Goal: Task Accomplishment & Management: Complete application form

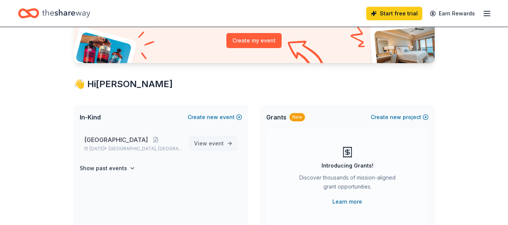
scroll to position [89, 0]
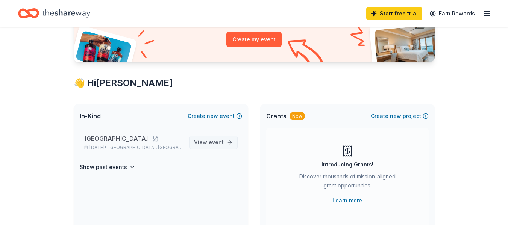
click at [206, 144] on span "View event" at bounding box center [209, 142] width 30 height 9
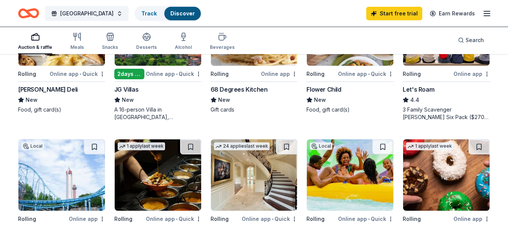
scroll to position [437, 0]
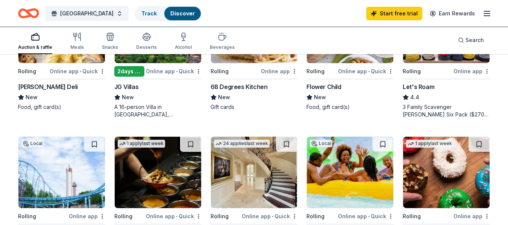
click at [438, 184] on img at bounding box center [446, 172] width 87 height 71
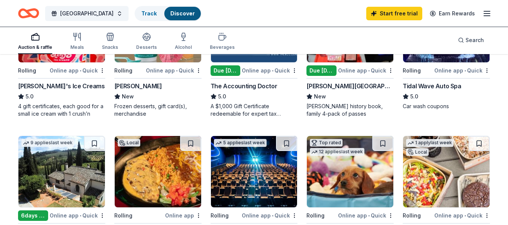
scroll to position [0, 0]
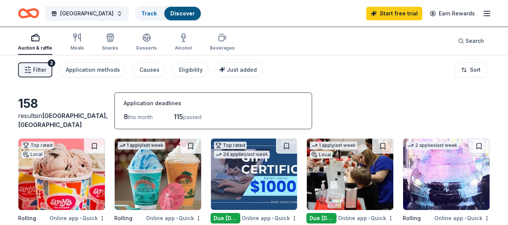
click at [260, 56] on div "Filter 2 Application methods Causes Eligibility Just added Sort" at bounding box center [254, 70] width 508 height 30
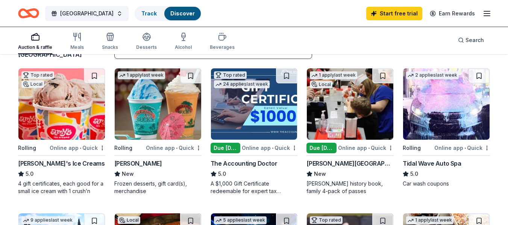
scroll to position [74, 0]
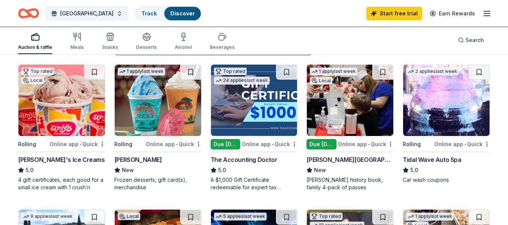
click at [88, 45] on div "Auction & raffle Meals Snacks Desserts Alcohol Beverages" at bounding box center [126, 41] width 217 height 25
click at [82, 45] on div "Meals" at bounding box center [77, 47] width 14 height 6
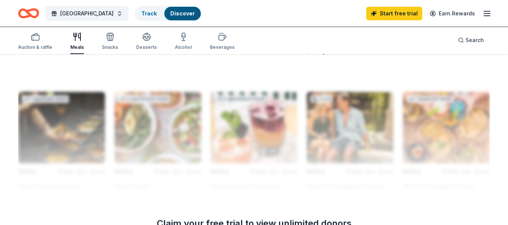
scroll to position [775, 0]
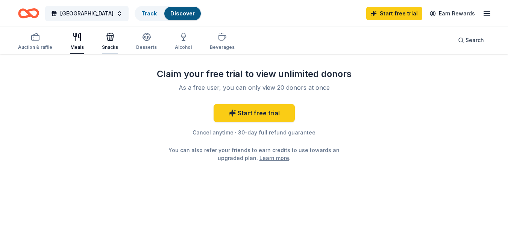
click at [114, 39] on div "button" at bounding box center [110, 36] width 16 height 9
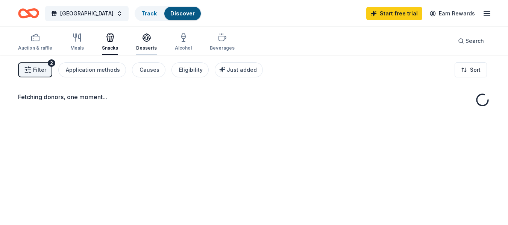
click at [139, 42] on div "Desserts" at bounding box center [146, 42] width 21 height 18
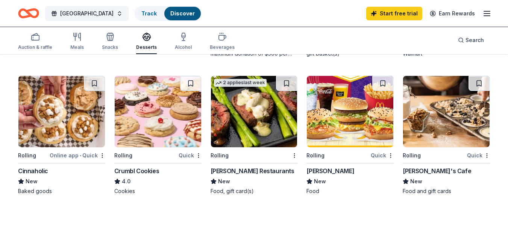
scroll to position [498, 0]
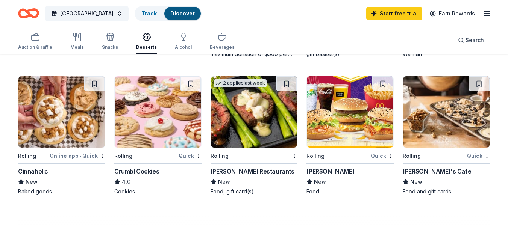
click at [142, 172] on div "Crumbl Cookies" at bounding box center [136, 171] width 45 height 9
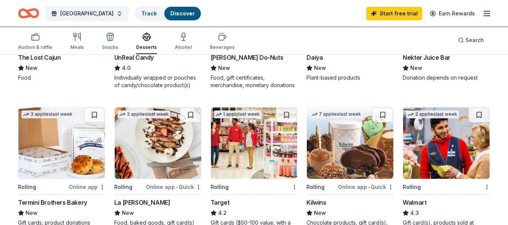
scroll to position [320, 0]
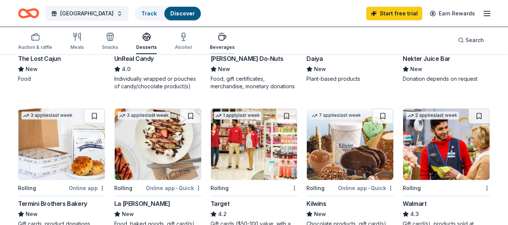
click at [219, 43] on div "Beverages" at bounding box center [222, 41] width 25 height 18
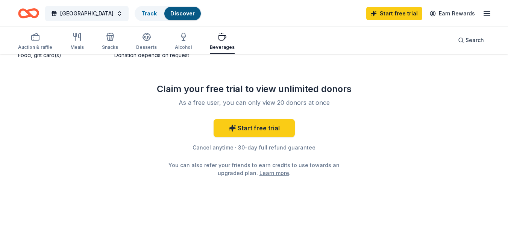
scroll to position [635, 0]
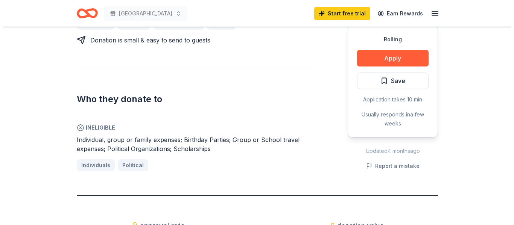
scroll to position [349, 0]
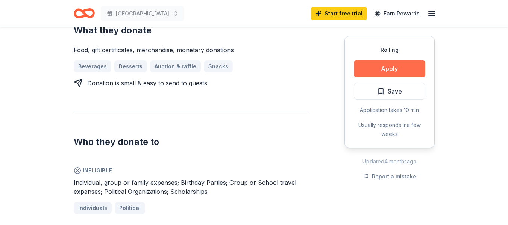
click at [384, 76] on button "Apply" at bounding box center [389, 69] width 71 height 17
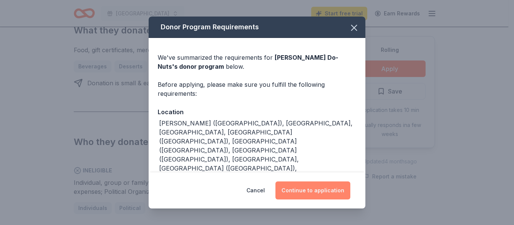
click at [326, 189] on button "Continue to application" at bounding box center [312, 191] width 75 height 18
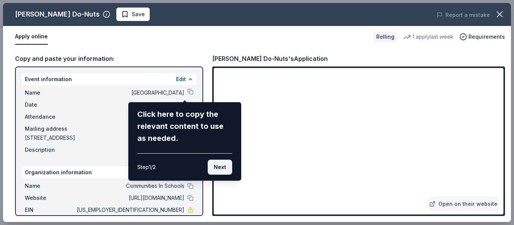
click at [220, 168] on button "Next" at bounding box center [220, 167] width 24 height 15
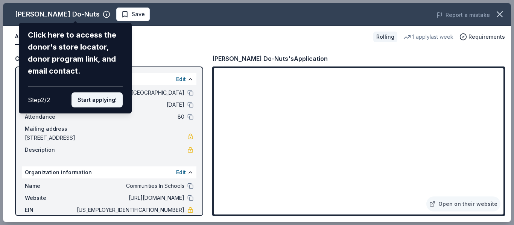
click at [115, 99] on button "Start applying!" at bounding box center [96, 100] width 51 height 15
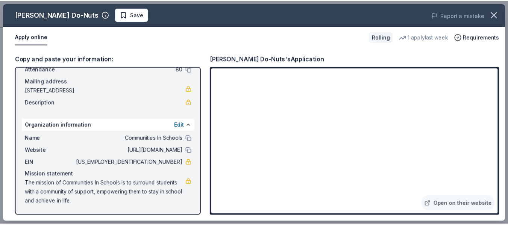
scroll to position [0, 0]
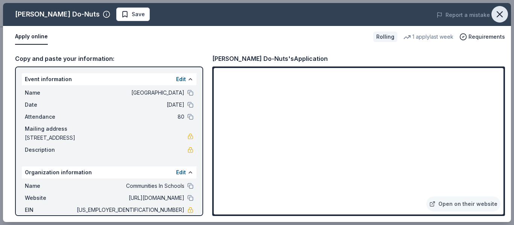
click at [498, 12] on icon "button" at bounding box center [499, 14] width 11 height 11
